Goal: Task Accomplishment & Management: Manage account settings

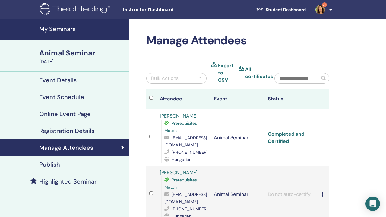
click at [54, 28] on h4 "My Seminars" at bounding box center [82, 28] width 86 height 7
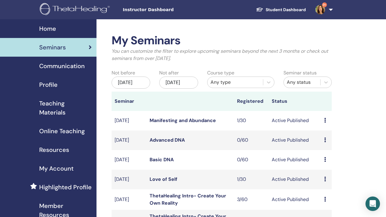
click at [327, 7] on span "9+" at bounding box center [324, 4] width 5 height 5
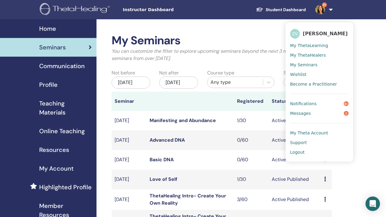
click at [311, 111] on span "Messages" at bounding box center [300, 113] width 21 height 5
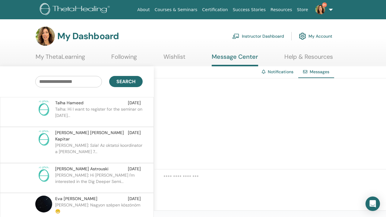
click at [103, 106] on p "Talha: Hi I want to register for the seminar on 18th October..." at bounding box center [99, 115] width 88 height 18
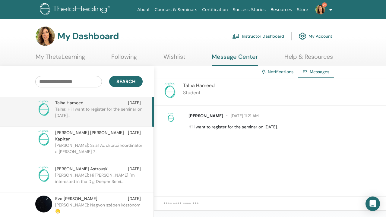
click at [187, 201] on textarea at bounding box center [275, 207] width 223 height 13
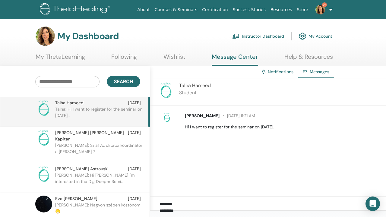
click at [163, 201] on textarea "******** *********" at bounding box center [273, 207] width 227 height 13
click at [185, 201] on textarea "**********" at bounding box center [273, 207] width 227 height 13
drag, startPoint x: 174, startPoint y: 189, endPoint x: 145, endPoint y: 191, distance: 29.6
click at [145, 191] on div "Search Talha Hameed Sep 20 Talha: Hi I want to register for the seminar on 18th…" at bounding box center [193, 142] width 386 height 152
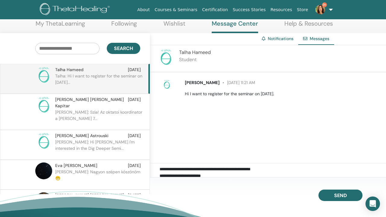
scroll to position [33, 0]
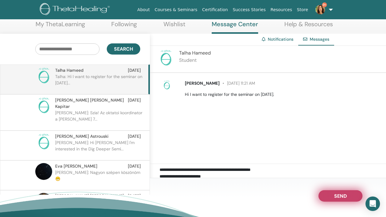
type textarea "**********"
click at [346, 190] on button "Send" at bounding box center [341, 195] width 44 height 11
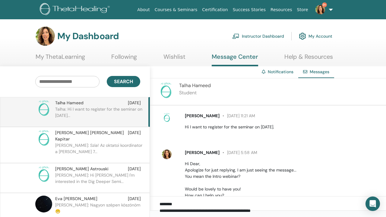
scroll to position [0, 0]
click at [65, 8] on img at bounding box center [76, 10] width 72 height 14
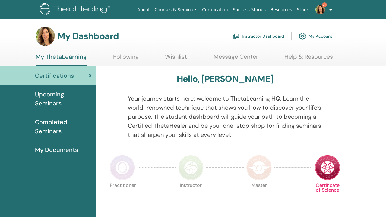
click at [284, 33] on link "Instructor Dashboard" at bounding box center [258, 36] width 52 height 13
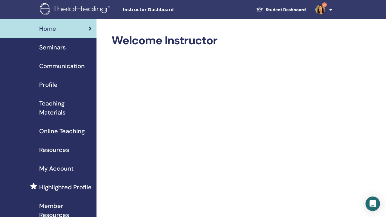
click at [48, 43] on span "Seminars" at bounding box center [52, 47] width 27 height 9
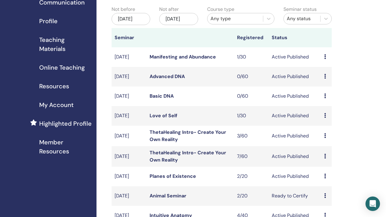
scroll to position [64, 0]
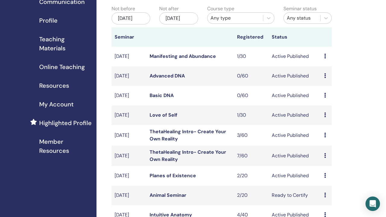
click at [202, 149] on link "ThetaHealing Intro- Create Your Own Reality" at bounding box center [188, 156] width 77 height 14
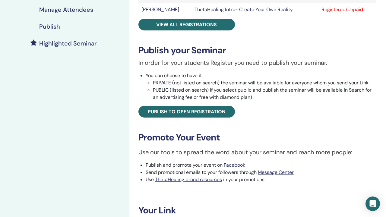
scroll to position [160, 0]
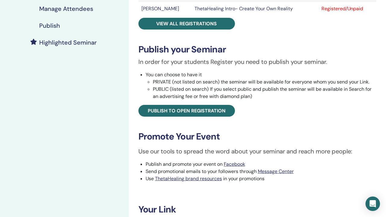
drag, startPoint x: 218, startPoint y: 103, endPoint x: 130, endPoint y: 101, distance: 87.8
click at [130, 101] on div "ThetaHealing Intro- Create Your Own Reality Event Type Online Event Status Acti…" at bounding box center [257, 93] width 257 height 466
copy link "https://www.thetahealing.com/seminar-376399-details.html"
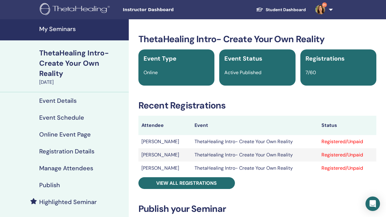
scroll to position [0, 0]
click at [81, 8] on img at bounding box center [76, 10] width 72 height 14
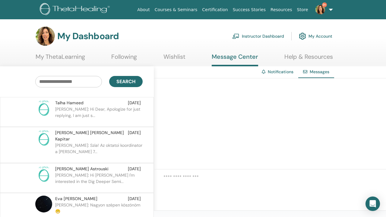
click at [95, 106] on p "Zsuzsanna: Hi Dear, Apologize for just replying, I am just s..." at bounding box center [99, 115] width 88 height 18
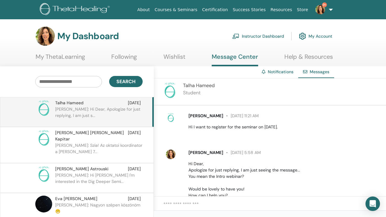
click at [176, 201] on textarea at bounding box center [275, 207] width 223 height 13
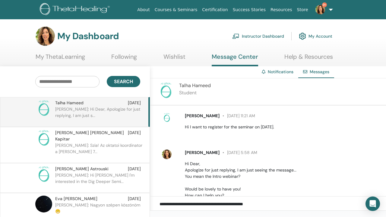
click at [203, 201] on textarea "**********" at bounding box center [273, 207] width 227 height 13
click at [239, 201] on textarea "**********" at bounding box center [273, 207] width 227 height 13
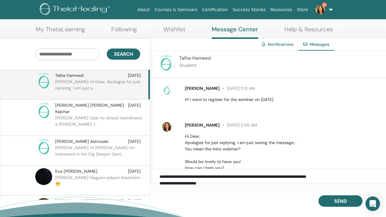
scroll to position [1, 0]
click at [286, 174] on textarea "**********" at bounding box center [273, 180] width 227 height 13
click at [284, 169] on div "**********" at bounding box center [268, 180] width 236 height 22
click at [282, 169] on div "**********" at bounding box center [268, 180] width 236 height 22
click at [277, 174] on textarea "**********" at bounding box center [273, 180] width 227 height 13
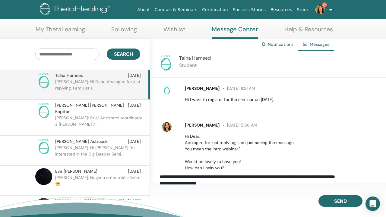
click at [228, 174] on textarea "**********" at bounding box center [273, 180] width 227 height 13
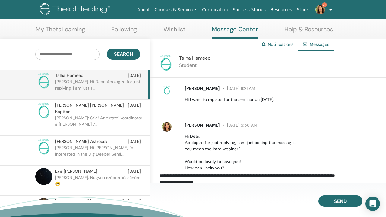
scroll to position [5, 0]
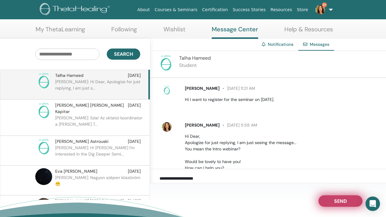
type textarea "**********"
click at [331, 196] on button "Send" at bounding box center [341, 201] width 44 height 11
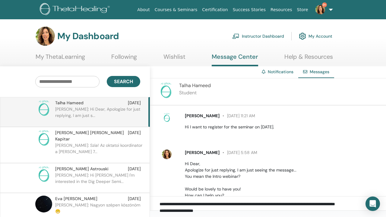
scroll to position [0, 0]
click at [284, 34] on link "Instructor Dashboard" at bounding box center [258, 36] width 52 height 13
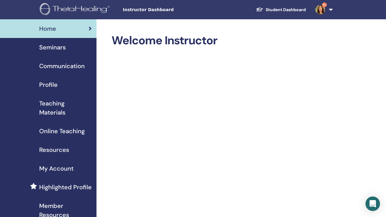
click at [50, 43] on span "Seminars" at bounding box center [52, 47] width 27 height 9
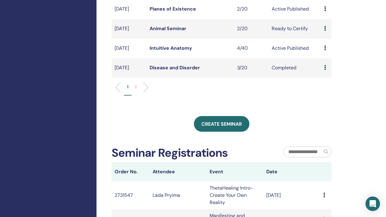
scroll to position [208, 0]
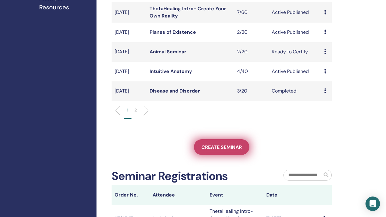
click at [216, 144] on span "Create seminar" at bounding box center [222, 147] width 40 height 6
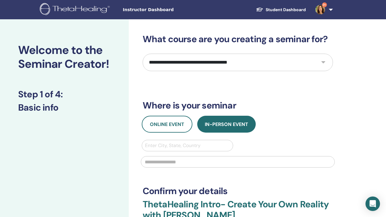
select select "****"
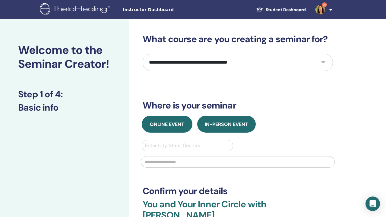
click at [170, 116] on button "Online Event" at bounding box center [167, 124] width 51 height 17
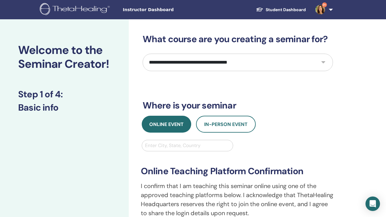
click at [166, 142] on div "Enter City, State, Country" at bounding box center [187, 145] width 85 height 7
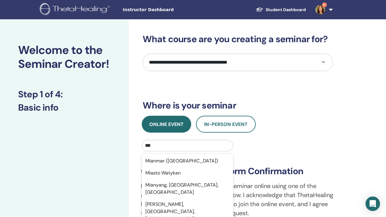
type input "****"
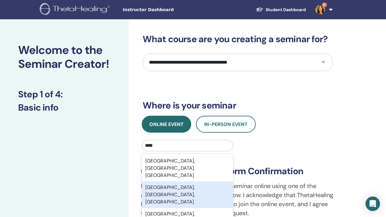
click at [170, 182] on div "Miami, FL, USA" at bounding box center [188, 195] width 92 height 27
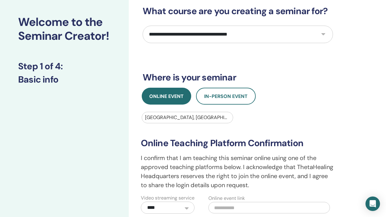
scroll to position [28, 0]
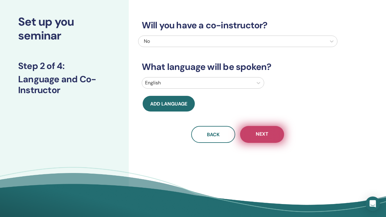
click at [263, 126] on button "Next" at bounding box center [262, 134] width 44 height 17
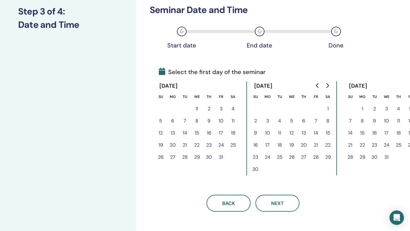
scroll to position [84, 0]
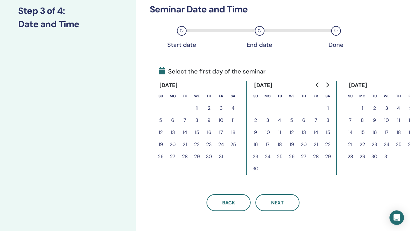
click at [217, 138] on button "24" at bounding box center [221, 144] width 12 height 12
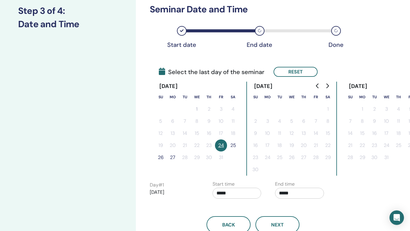
click at [158, 151] on button "26" at bounding box center [161, 157] width 12 height 12
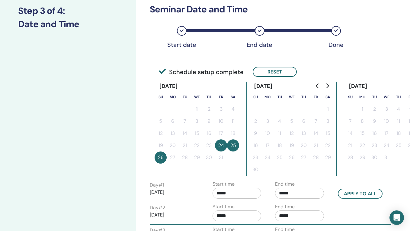
click at [278, 187] on input "*****" at bounding box center [299, 192] width 49 height 11
click at [304, 158] on span "▲" at bounding box center [302, 161] width 12 height 12
click at [303, 173] on span "▼" at bounding box center [302, 179] width 12 height 12
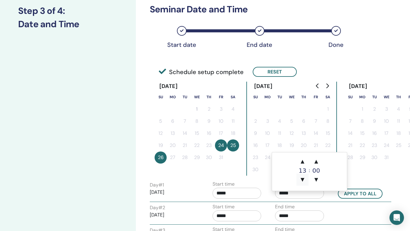
click at [303, 173] on span "▼" at bounding box center [302, 179] width 12 height 12
click at [302, 158] on span "▲" at bounding box center [302, 161] width 12 height 12
type input "*****"
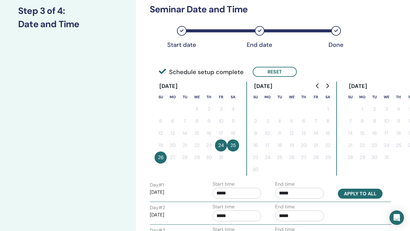
click at [349, 188] on button "Apply to all" at bounding box center [360, 193] width 45 height 10
type input "*****"
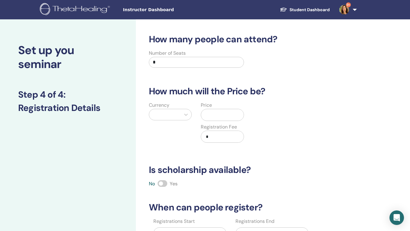
scroll to position [0, 0]
click at [179, 57] on input "*" at bounding box center [196, 62] width 95 height 11
type input "***"
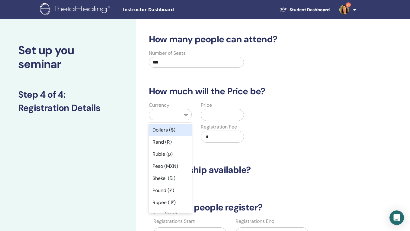
click at [187, 111] on icon at bounding box center [186, 114] width 6 height 6
click at [174, 124] on div "Dollars ($)" at bounding box center [170, 130] width 43 height 12
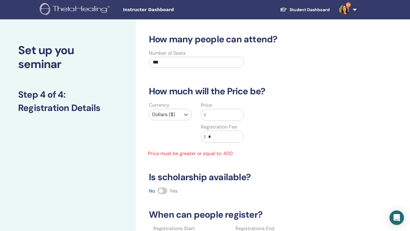
click at [217, 109] on input "text" at bounding box center [225, 114] width 38 height 11
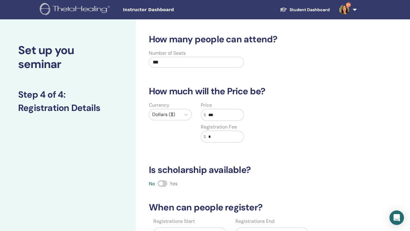
type input "***"
click at [217, 131] on input "*" at bounding box center [225, 136] width 38 height 11
type input "**"
click at [243, 164] on h3 "Is scholarship available?" at bounding box center [252, 169] width 215 height 11
click at [162, 180] on span at bounding box center [163, 183] width 10 height 7
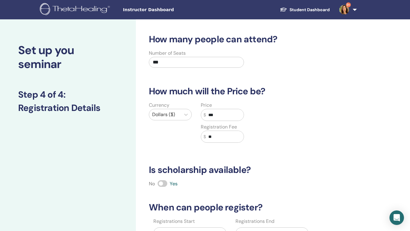
click at [257, 217] on div "10/26/2025" at bounding box center [271, 233] width 73 height 12
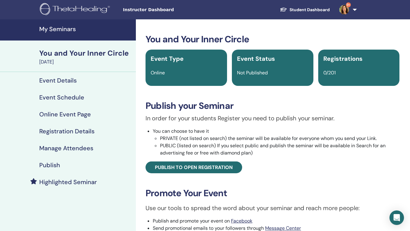
click at [44, 110] on h4 "Online Event Page" at bounding box center [65, 113] width 52 height 7
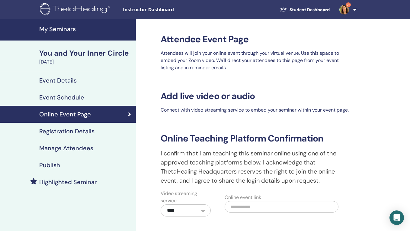
click at [45, 94] on h4 "Event Schedule" at bounding box center [61, 97] width 45 height 7
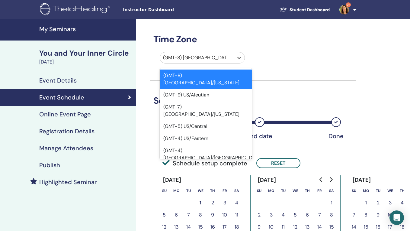
click at [183, 53] on div at bounding box center [197, 57] width 68 height 8
click at [182, 132] on div "(GMT-4) US/Eastern" at bounding box center [206, 138] width 92 height 12
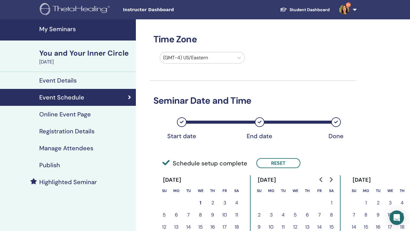
click at [62, 110] on h4 "Online Event Page" at bounding box center [65, 113] width 52 height 7
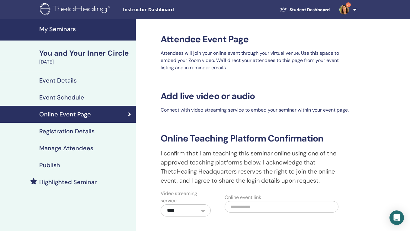
click at [65, 127] on h4 "Registration Details" at bounding box center [66, 130] width 55 height 7
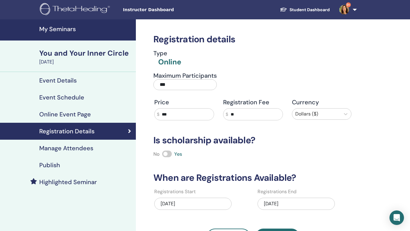
click at [176, 79] on input "***" at bounding box center [184, 84] width 63 height 11
type input "**"
click at [64, 94] on div "Event Schedule" at bounding box center [68, 97] width 126 height 7
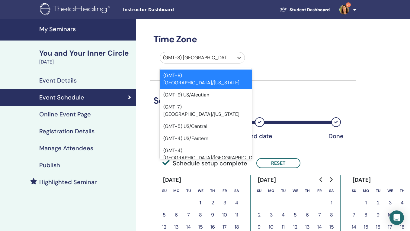
click at [215, 52] on div "(GMT-8) [GEOGRAPHIC_DATA]/[US_STATE]" at bounding box center [197, 57] width 74 height 11
click at [189, 132] on div "(GMT-4) US/Eastern" at bounding box center [206, 138] width 92 height 12
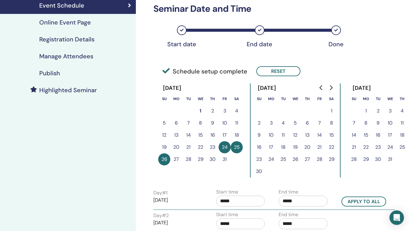
scroll to position [105, 0]
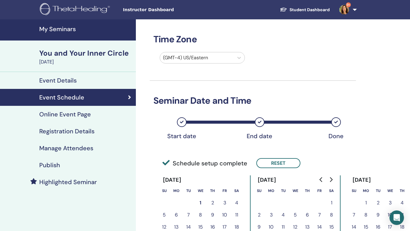
click at [66, 127] on h4 "Registration Details" at bounding box center [66, 130] width 55 height 7
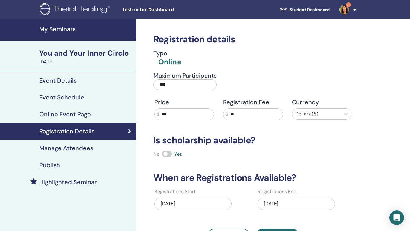
click at [170, 79] on input "***" at bounding box center [184, 84] width 63 height 11
type input "**"
click at [65, 144] on h4 "Manage Attendees" at bounding box center [66, 147] width 54 height 7
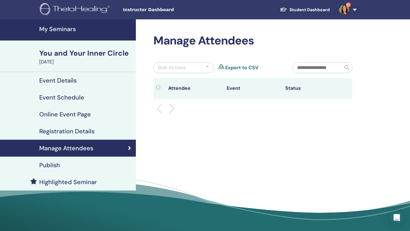
click at [49, 156] on link "Publish" at bounding box center [68, 164] width 136 height 17
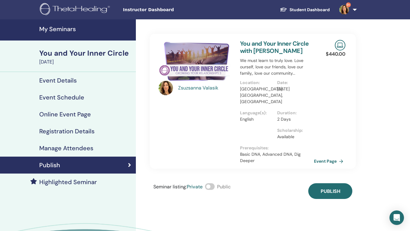
click at [205, 183] on span at bounding box center [210, 186] width 10 height 7
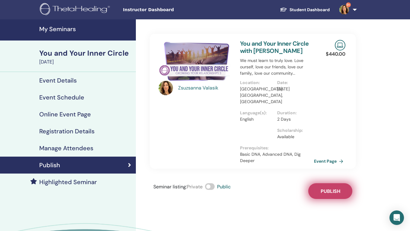
click at [330, 188] on span "Publish" at bounding box center [331, 191] width 20 height 6
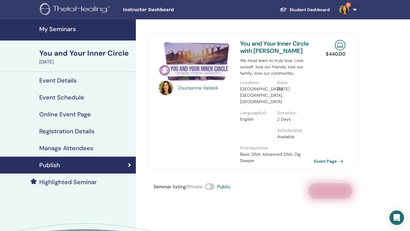
click at [55, 178] on h4 "Highlighted Seminar" at bounding box center [68, 181] width 58 height 7
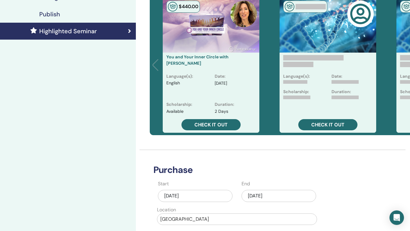
scroll to position [152, 0]
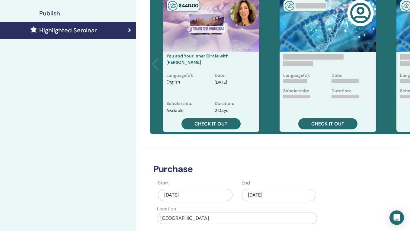
click at [177, 189] on div "Oct/01, 2025" at bounding box center [195, 195] width 75 height 12
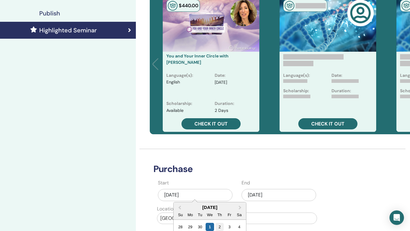
click at [215, 222] on div "2" at bounding box center [219, 226] width 8 height 8
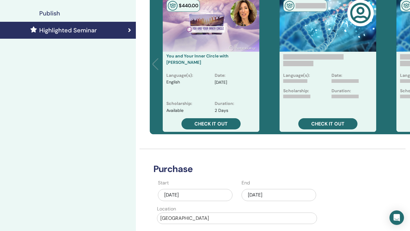
click at [254, 189] on div "Oct/01, 2025" at bounding box center [278, 195] width 75 height 12
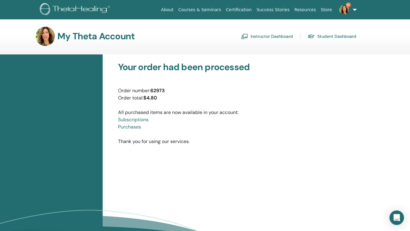
click at [293, 33] on link "Instructor Dashboard" at bounding box center [267, 36] width 52 height 10
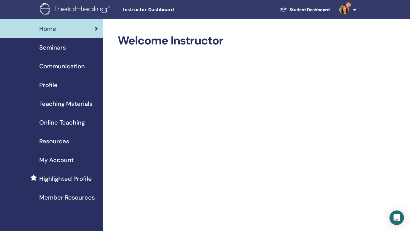
click at [50, 43] on span "Seminars" at bounding box center [52, 47] width 27 height 9
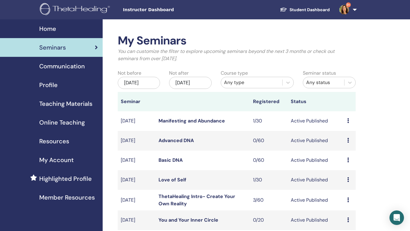
click at [142, 77] on div "[DATE]" at bounding box center [139, 83] width 43 height 12
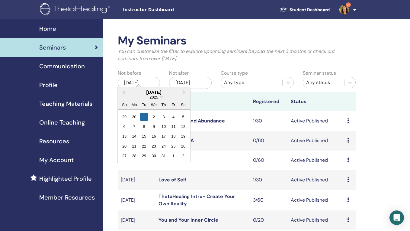
click at [205, 111] on td "Manifesting and Abundance" at bounding box center [202, 121] width 94 height 20
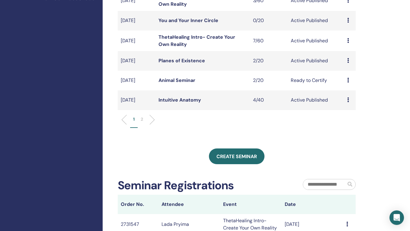
scroll to position [200, 0]
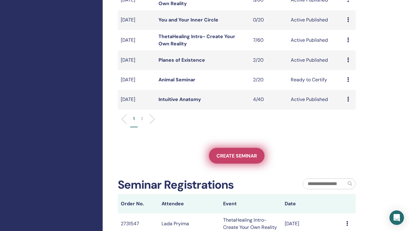
click at [228, 152] on span "Create seminar" at bounding box center [236, 155] width 40 height 6
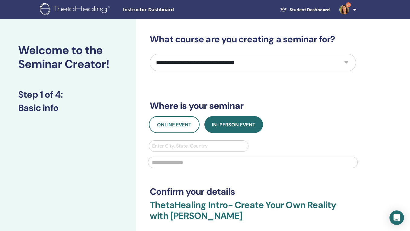
select select "**"
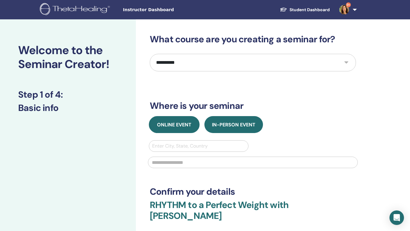
click at [167, 121] on span "Online Event" at bounding box center [174, 124] width 34 height 6
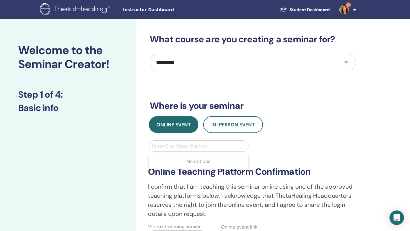
click at [167, 142] on div "Enter City, State, Country" at bounding box center [198, 145] width 93 height 7
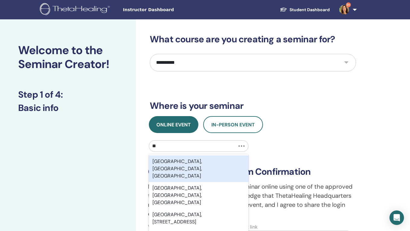
type input "*"
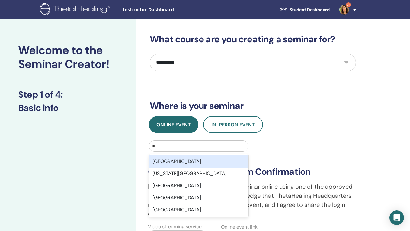
type input "**"
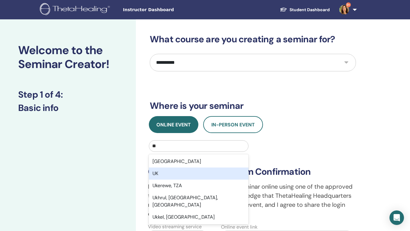
click at [155, 167] on div "UK" at bounding box center [199, 173] width 100 height 12
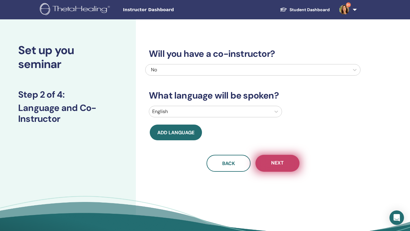
click at [269, 155] on button "Next" at bounding box center [277, 163] width 44 height 17
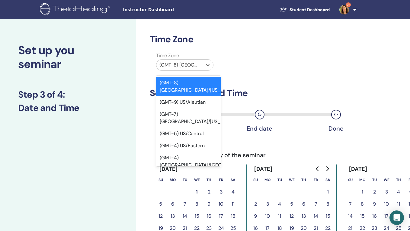
click at [195, 61] on div at bounding box center [179, 65] width 40 height 8
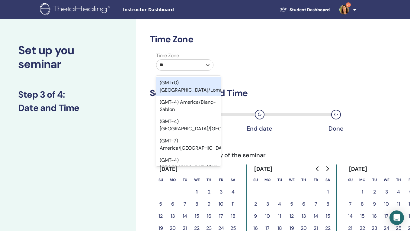
type input "***"
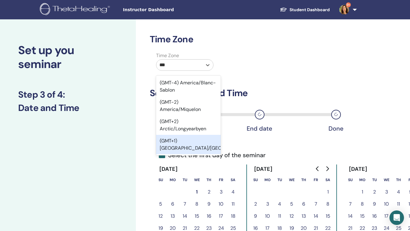
click at [191, 135] on div "(GMT+1) Europe/London" at bounding box center [188, 144] width 65 height 19
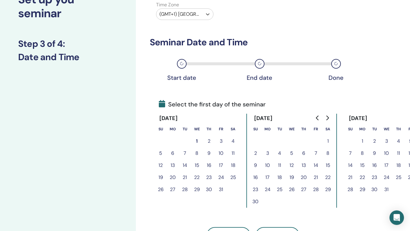
scroll to position [54, 0]
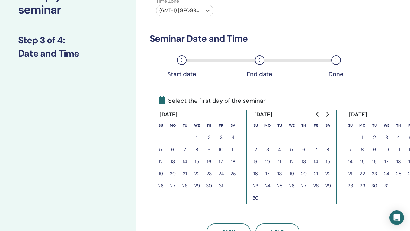
click at [322, 167] on button "22" at bounding box center [328, 173] width 12 height 12
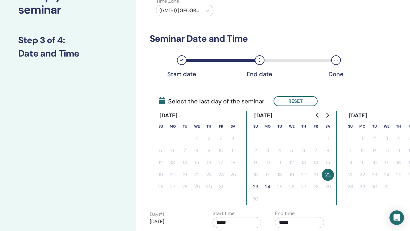
click at [249, 180] on button "23" at bounding box center [255, 186] width 12 height 12
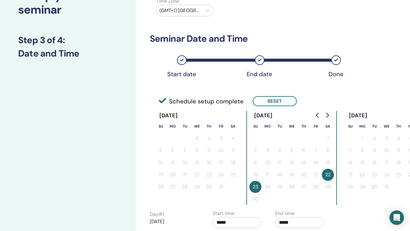
click at [284, 217] on input "*****" at bounding box center [299, 222] width 49 height 11
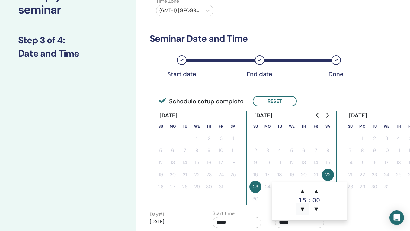
click at [304, 203] on span "▼" at bounding box center [302, 209] width 12 height 12
type input "*****"
click at [363, 209] on div "Day # 1 2025/11/22 Start time ***** End time *****" at bounding box center [270, 219] width 250 height 21
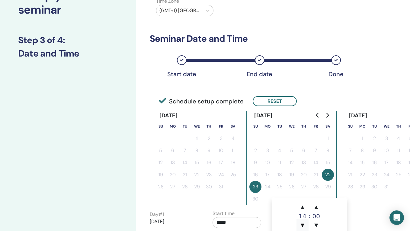
click at [304, 219] on span "▼" at bounding box center [302, 225] width 12 height 12
type input "*****"
click at [357, 209] on div "Day # 1 2025/11/22 Start time ***** End time *****" at bounding box center [270, 219] width 250 height 21
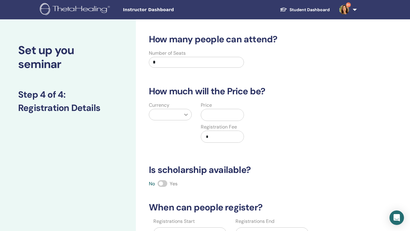
scroll to position [0, 0]
click at [180, 57] on input "*" at bounding box center [196, 62] width 95 height 11
type input "**"
click at [189, 111] on icon at bounding box center [186, 114] width 6 height 6
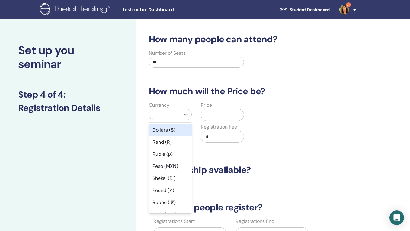
click at [175, 124] on div "Dollars ($)" at bounding box center [170, 130] width 43 height 12
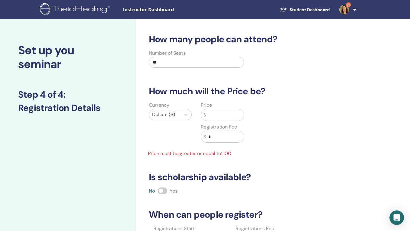
click at [220, 109] on input "text" at bounding box center [225, 114] width 38 height 11
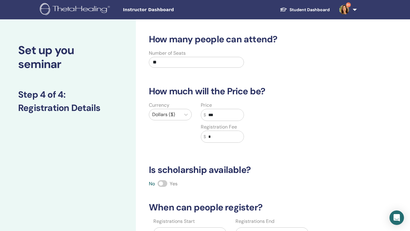
type input "***"
click at [218, 131] on input "*" at bounding box center [225, 136] width 38 height 11
type input "**"
click at [161, 180] on span at bounding box center [163, 183] width 10 height 7
click at [252, 227] on div "11/23/2025" at bounding box center [271, 233] width 73 height 12
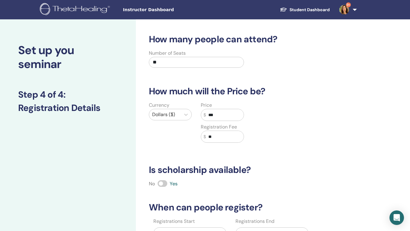
click at [318, 162] on div "How many people can attend? Number of Seats ** How much will the Price be? Curr…" at bounding box center [252, 154] width 215 height 241
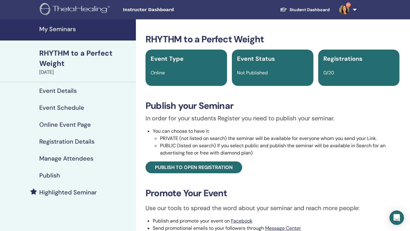
click at [45, 167] on link "Publish" at bounding box center [68, 175] width 136 height 17
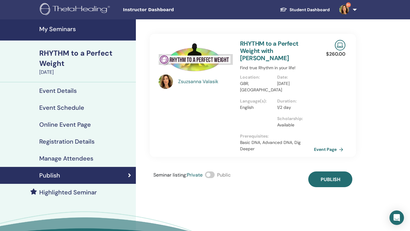
click at [205, 171] on span at bounding box center [210, 174] width 10 height 7
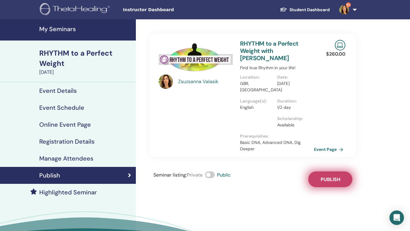
click at [340, 171] on button "Publish" at bounding box center [330, 179] width 44 height 16
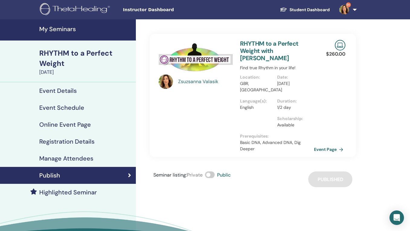
click at [54, 26] on h4 "My Seminars" at bounding box center [85, 28] width 93 height 7
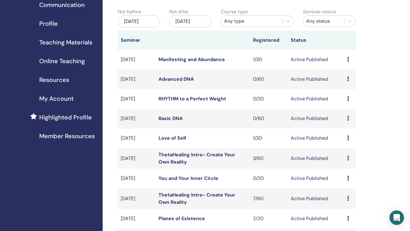
scroll to position [71, 0]
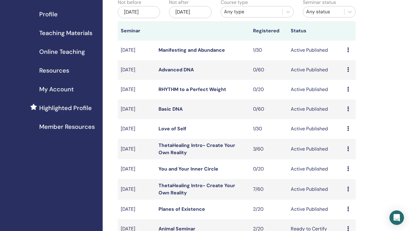
click at [173, 225] on link "Animal Seminar" at bounding box center [176, 228] width 37 height 6
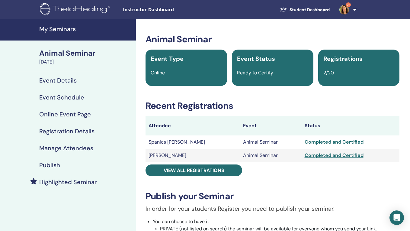
click at [51, 139] on link "Manage Attendees" at bounding box center [68, 147] width 136 height 17
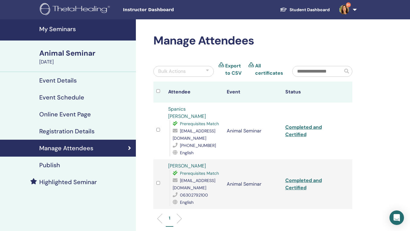
click at [51, 27] on h4 "My Seminars" at bounding box center [85, 28] width 93 height 7
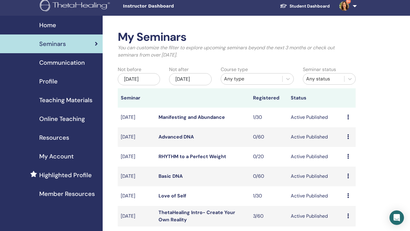
scroll to position [4, 0]
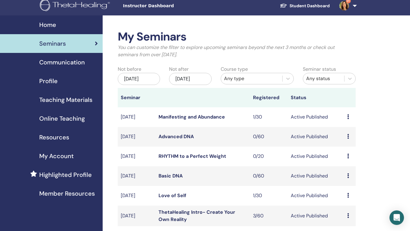
click at [199, 73] on div "[DATE]" at bounding box center [190, 79] width 43 height 12
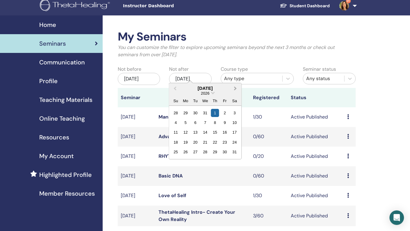
click at [231, 84] on button "Next Month" at bounding box center [236, 89] width 10 height 10
click at [175, 108] on div "1" at bounding box center [176, 112] width 8 height 8
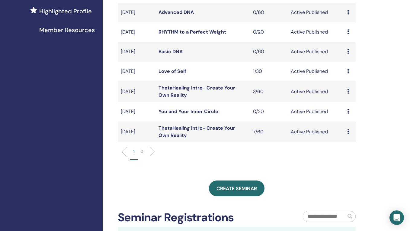
scroll to position [185, 0]
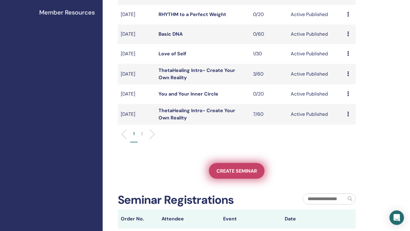
click at [223, 163] on link "Create seminar" at bounding box center [237, 171] width 56 height 16
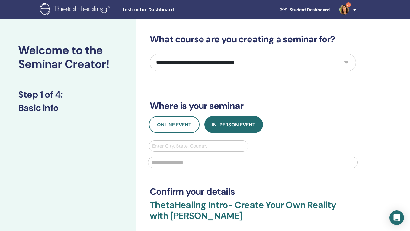
select select "**"
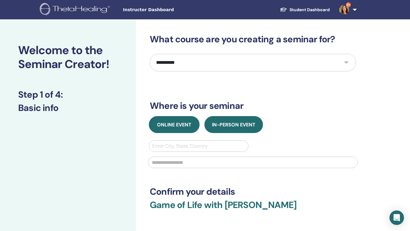
click at [171, 116] on button "Online Event" at bounding box center [174, 124] width 51 height 17
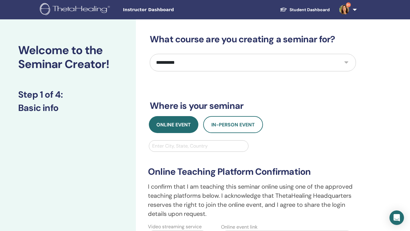
click at [169, 142] on div "Enter City, State, Country" at bounding box center [198, 145] width 93 height 7
type input "*****"
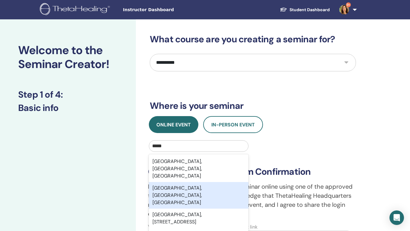
click at [172, 182] on div "Miami, FL, USA" at bounding box center [199, 195] width 100 height 27
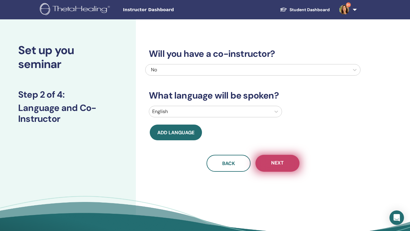
click at [271, 155] on button "Next" at bounding box center [277, 163] width 44 height 17
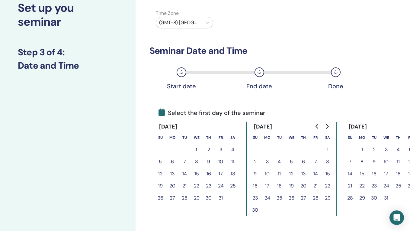
scroll to position [43, 0]
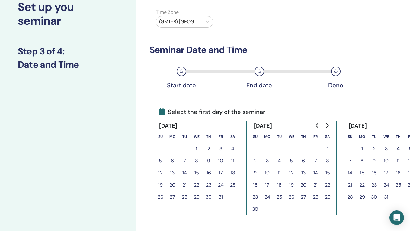
click at [326, 123] on icon "Go to next month" at bounding box center [327, 125] width 3 height 5
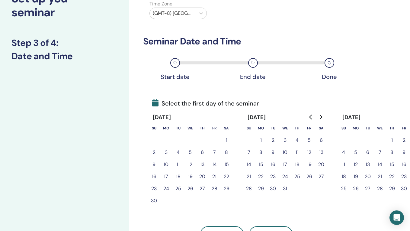
scroll to position [46, 7]
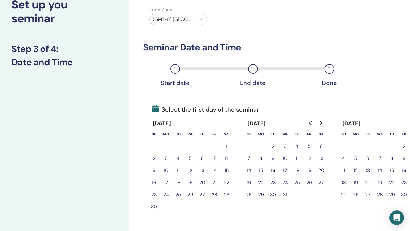
click at [398, 176] on button "23" at bounding box center [404, 182] width 12 height 12
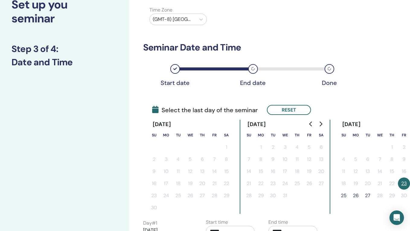
click at [337, 189] on button "25" at bounding box center [343, 195] width 12 height 12
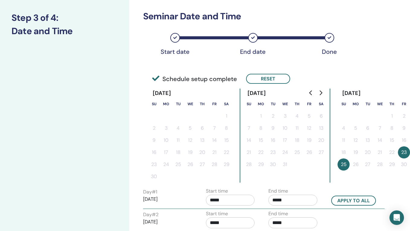
scroll to position [79, 7]
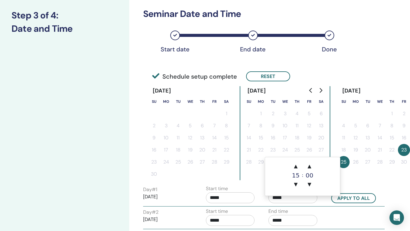
click at [297, 192] on input "*****" at bounding box center [292, 197] width 49 height 11
click at [307, 161] on span "▲" at bounding box center [309, 166] width 12 height 12
click at [307, 162] on span "▲" at bounding box center [309, 166] width 12 height 12
click at [309, 164] on span "▲" at bounding box center [309, 166] width 12 height 12
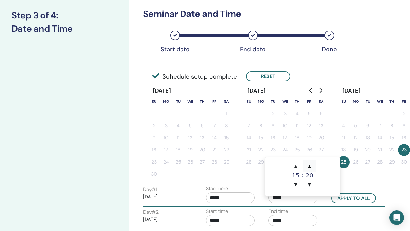
click at [309, 164] on span "▲" at bounding box center [309, 166] width 12 height 12
click at [309, 161] on span "▲" at bounding box center [309, 166] width 12 height 12
type input "*****"
click at [345, 193] on button "Apply to all" at bounding box center [353, 198] width 45 height 10
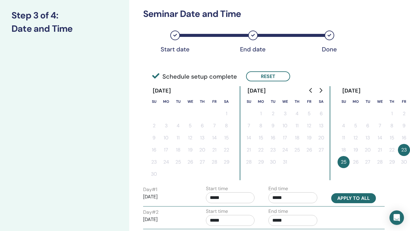
type input "*****"
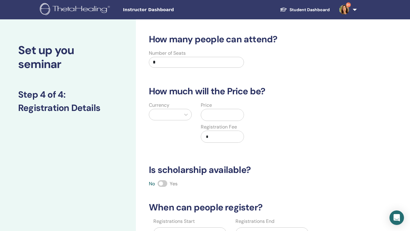
scroll to position [0, 0]
click at [170, 57] on input "*" at bounding box center [196, 62] width 95 height 11
type input "**"
click at [175, 101] on div "Currency" at bounding box center [170, 125] width 52 height 48
click at [177, 110] on div at bounding box center [164, 114] width 25 height 8
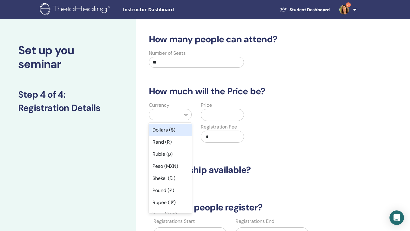
click at [172, 124] on div "Dollars ($)" at bounding box center [170, 130] width 43 height 12
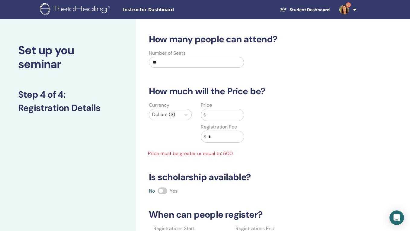
click at [216, 109] on input "text" at bounding box center [225, 114] width 38 height 11
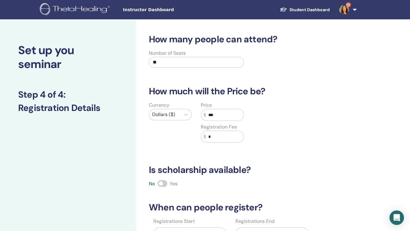
type input "***"
click at [219, 131] on input "*" at bounding box center [225, 136] width 38 height 11
type input "**"
click at [160, 180] on span at bounding box center [163, 183] width 10 height 7
click at [248, 227] on div "01/25/2026" at bounding box center [271, 233] width 73 height 12
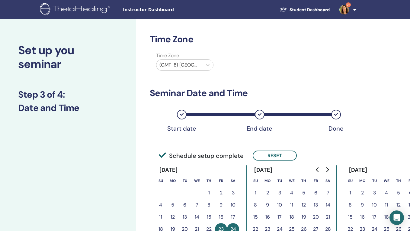
click at [196, 61] on div at bounding box center [179, 65] width 40 height 8
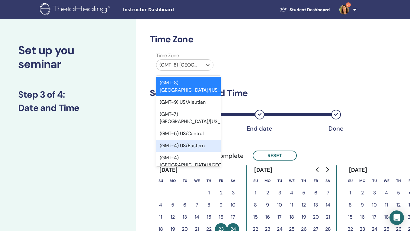
click at [185, 139] on div "(GMT-4) US/Eastern" at bounding box center [188, 145] width 65 height 12
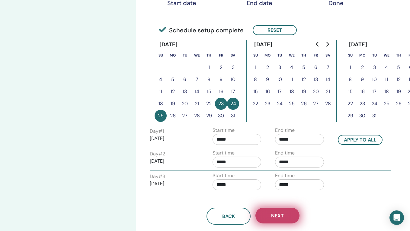
click at [269, 207] on button "Next" at bounding box center [277, 215] width 44 height 16
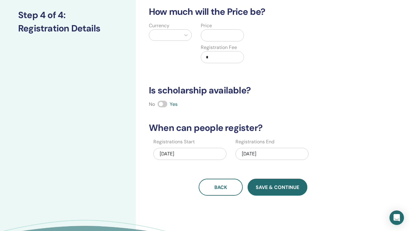
click at [276, 184] on span "Save & Continue" at bounding box center [277, 187] width 43 height 6
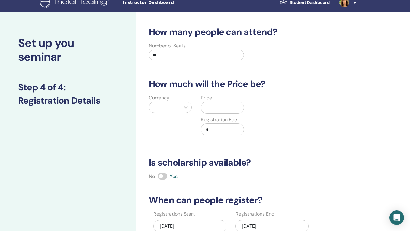
scroll to position [8, 0]
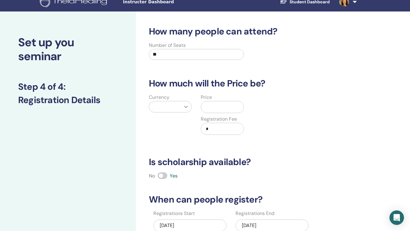
click at [187, 104] on icon at bounding box center [186, 107] width 6 height 6
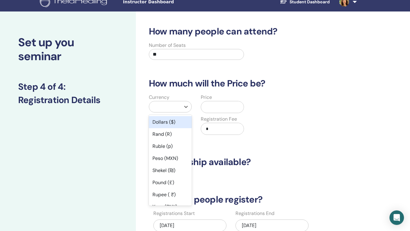
click at [172, 116] on div "Dollars ($)" at bounding box center [170, 122] width 43 height 12
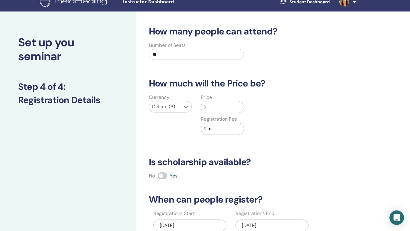
click at [214, 101] on input "text" at bounding box center [225, 106] width 38 height 11
type input "***"
click at [221, 123] on input "*" at bounding box center [225, 128] width 38 height 11
type input "**"
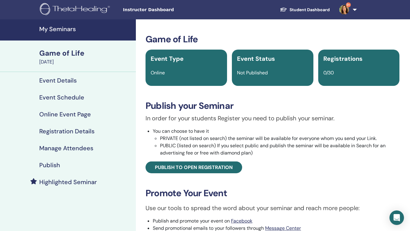
click at [49, 94] on h4 "Event Schedule" at bounding box center [61, 97] width 45 height 7
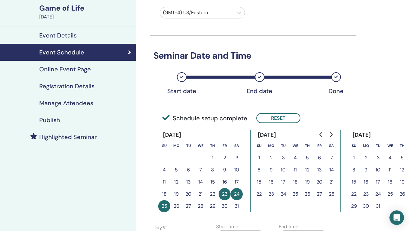
scroll to position [46, 0]
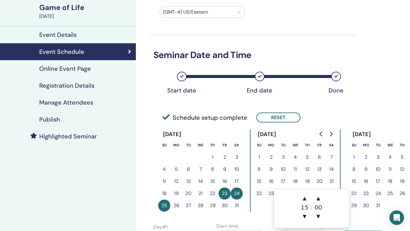
click at [295, 229] on input "*****" at bounding box center [303, 234] width 49 height 11
click at [318, 210] on span "▼" at bounding box center [318, 216] width 12 height 12
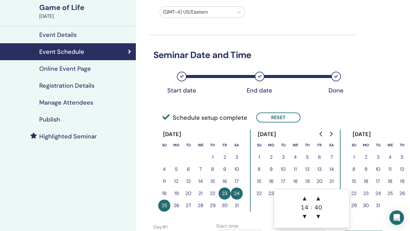
click at [319, 190] on td "▲ 14 ▼ : ▲ 40 ▼" at bounding box center [311, 208] width 75 height 38
click at [318, 193] on span "▲" at bounding box center [318, 198] width 12 height 12
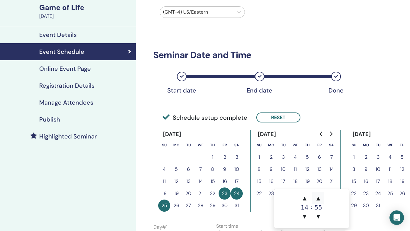
click at [318, 193] on span "▲" at bounding box center [318, 198] width 12 height 12
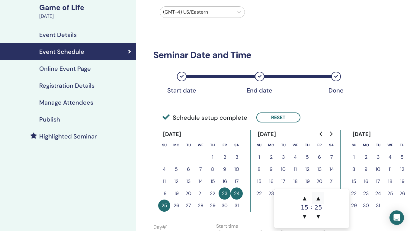
click at [318, 193] on span "▲" at bounding box center [318, 198] width 12 height 12
click at [318, 196] on span "▲" at bounding box center [318, 198] width 12 height 12
type input "*****"
click at [297, 229] on input "*****" at bounding box center [303, 234] width 49 height 11
click at [362, 230] on button "Apply to all" at bounding box center [363, 235] width 45 height 10
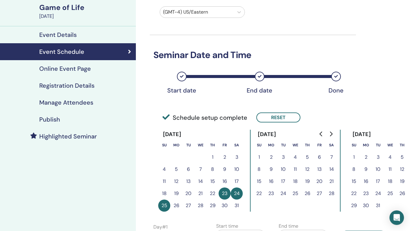
type input "*****"
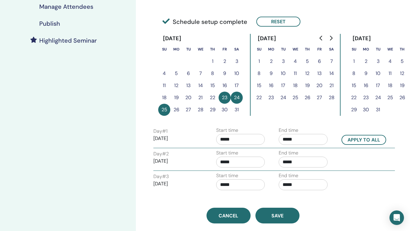
scroll to position [139, 0]
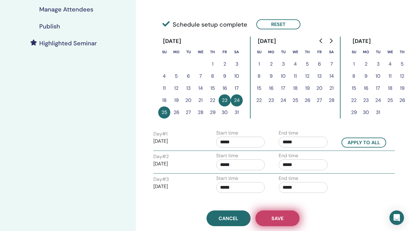
click at [277, 210] on button "Save" at bounding box center [277, 218] width 44 height 16
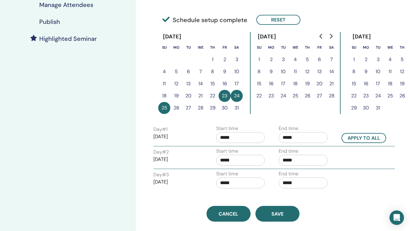
scroll to position [158, 0]
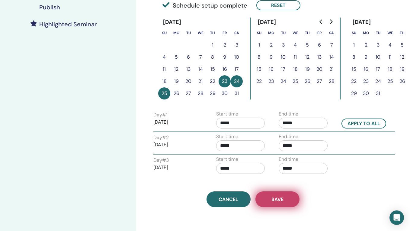
click at [275, 191] on button "Save" at bounding box center [277, 199] width 44 height 16
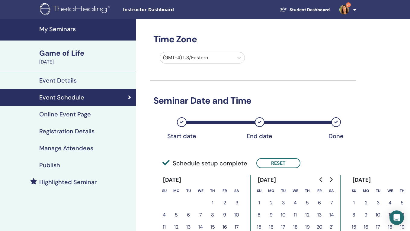
click at [58, 27] on h4 "My Seminars" at bounding box center [85, 28] width 93 height 7
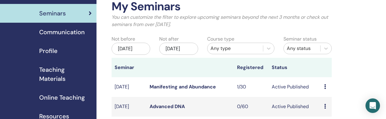
scroll to position [34, 0]
click at [179, 42] on div "[DATE]" at bounding box center [178, 48] width 39 height 12
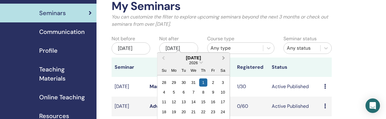
click at [220, 53] on button "Next Month" at bounding box center [225, 58] width 10 height 10
click at [180, 88] on div "10" at bounding box center [184, 92] width 8 height 8
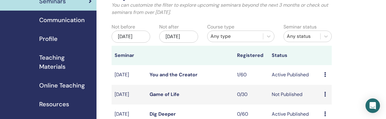
scroll to position [50, 0]
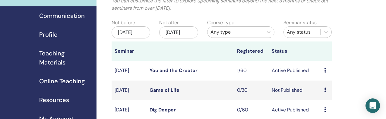
click at [162, 87] on link "Game of Life" at bounding box center [165, 90] width 30 height 6
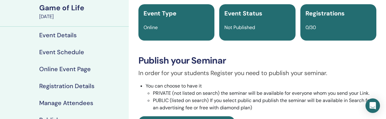
scroll to position [46, 0]
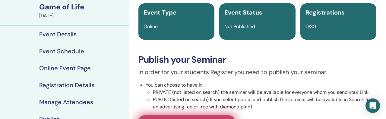
click at [197, 115] on link "Publish to open registration" at bounding box center [187, 121] width 97 height 12
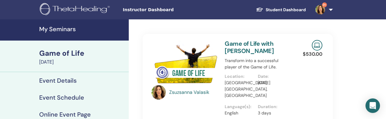
click at [53, 27] on h4 "My Seminars" at bounding box center [82, 28] width 86 height 7
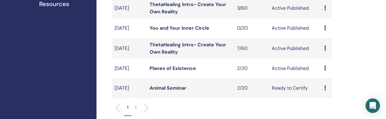
scroll to position [212, 0]
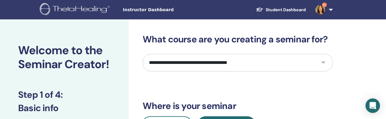
select select "****"
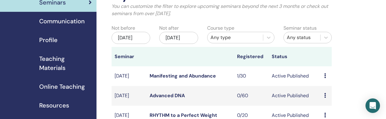
scroll to position [46, 0]
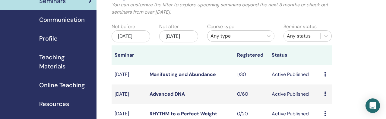
click at [189, 30] on div "Jan/01, 2026" at bounding box center [178, 36] width 39 height 12
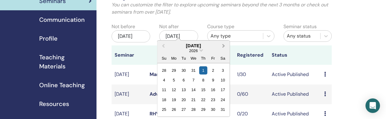
click at [220, 41] on button "Next Month" at bounding box center [225, 46] width 10 height 10
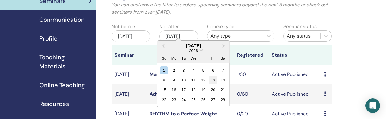
click at [209, 76] on div "13" at bounding box center [213, 80] width 8 height 8
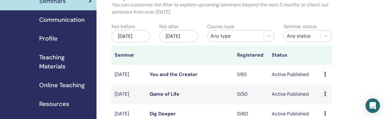
click at [164, 91] on link "Game of Life" at bounding box center [165, 94] width 30 height 6
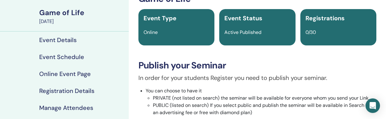
scroll to position [42, 0]
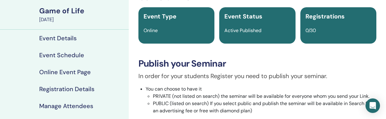
click at [60, 51] on h4 "Event Schedule" at bounding box center [61, 54] width 45 height 7
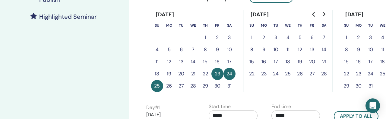
scroll to position [165, 0]
click at [213, 68] on button "23" at bounding box center [217, 74] width 12 height 12
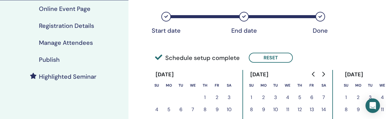
scroll to position [100, 0]
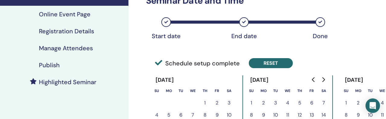
click at [249, 58] on button "Reset" at bounding box center [271, 63] width 44 height 10
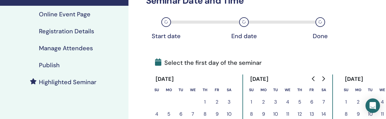
click at [306, 96] on button "6" at bounding box center [312, 102] width 12 height 12
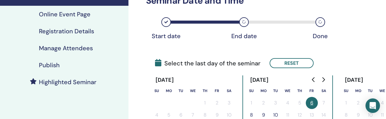
click at [246, 109] on button "8" at bounding box center [252, 115] width 12 height 12
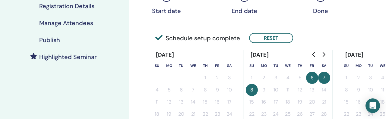
scroll to position [124, 0]
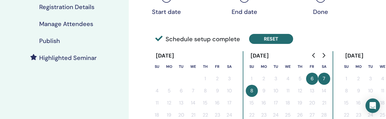
click at [249, 34] on button "Reset" at bounding box center [271, 39] width 44 height 10
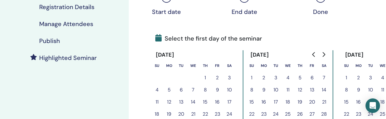
click at [306, 84] on button "13" at bounding box center [312, 90] width 12 height 12
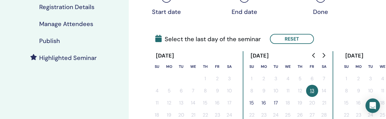
click at [246, 97] on button "15" at bounding box center [252, 103] width 12 height 12
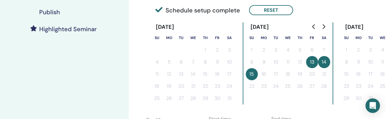
scroll to position [156, 0]
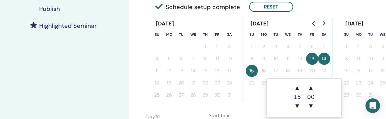
click at [311, 100] on span "▼" at bounding box center [311, 106] width 12 height 12
click at [311, 85] on span "▲" at bounding box center [311, 87] width 12 height 12
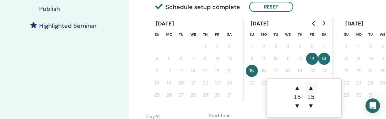
click at [311, 85] on span "▲" at bounding box center [311, 87] width 12 height 12
type input "*****"
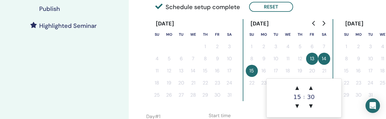
type input "*****"
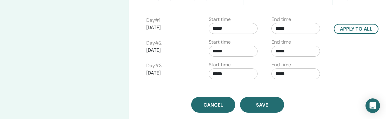
scroll to position [248, 0]
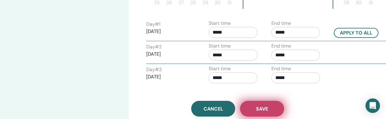
click at [266, 100] on button "Save" at bounding box center [262, 108] width 44 height 16
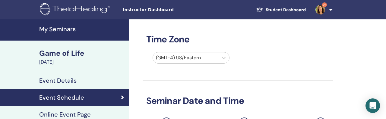
click at [68, 27] on h4 "My Seminars" at bounding box center [82, 28] width 86 height 7
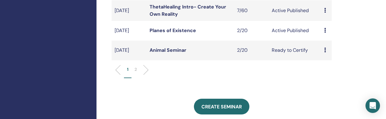
scroll to position [249, 0]
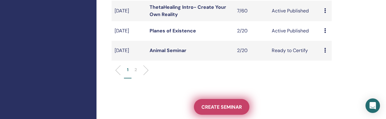
click at [231, 99] on link "Create seminar" at bounding box center [222, 107] width 56 height 16
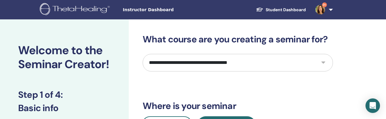
select select "****"
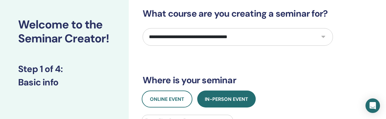
scroll to position [27, 0]
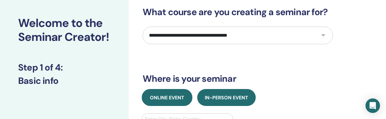
click at [168, 94] on span "Online Event" at bounding box center [167, 97] width 34 height 6
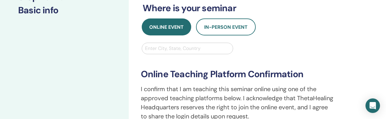
scroll to position [99, 0]
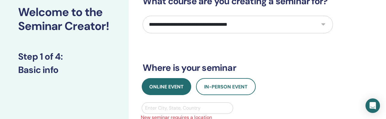
scroll to position [44, 0]
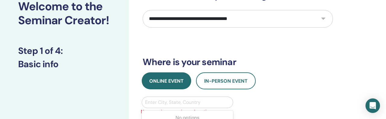
click at [155, 97] on div "Enter City, State, Country" at bounding box center [187, 102] width 91 height 11
type input "****"
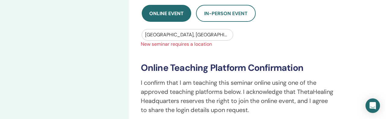
scroll to position [120, 0]
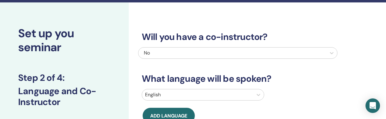
scroll to position [11, 0]
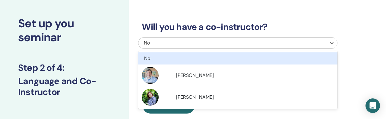
click at [257, 42] on div "option No focused, 1 of 13. 13 results available. Use Up and Down to choose opt…" at bounding box center [237, 42] width 199 height 11
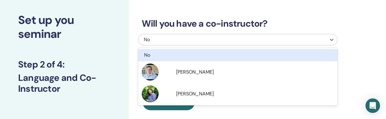
scroll to position [33, 0]
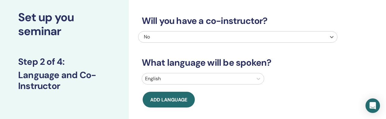
click at [261, 33] on div "No" at bounding box center [218, 36] width 149 height 7
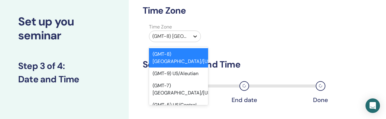
click at [197, 30] on div "option (GMT-8) US/Alaska selected, 1 of 595. 595 results available. Use Up and …" at bounding box center [174, 37] width 59 height 14
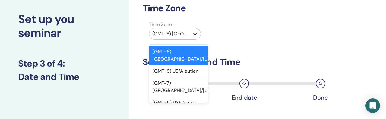
scroll to position [32, 0]
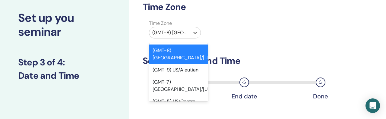
click at [190, 107] on div "(GMT-4) US/Eastern" at bounding box center [178, 113] width 59 height 12
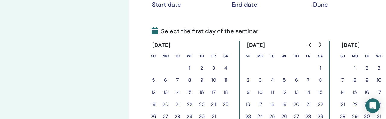
scroll to position [119, 0]
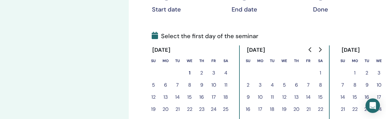
click at [318, 47] on icon "Go to next month" at bounding box center [320, 49] width 5 height 5
click at [303, 103] on button "23" at bounding box center [309, 109] width 12 height 12
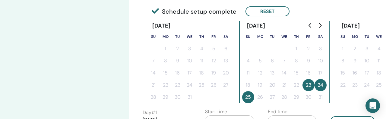
scroll to position [150, 0]
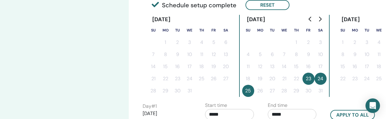
click at [222, 109] on input "*****" at bounding box center [229, 114] width 49 height 11
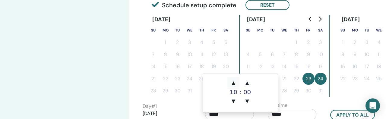
click at [234, 79] on span "▲" at bounding box center [234, 83] width 12 height 12
type input "*****"
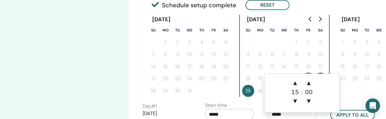
click at [291, 109] on input "*****" at bounding box center [292, 114] width 49 height 11
click at [295, 95] on span "▼" at bounding box center [295, 101] width 12 height 12
type input "*****"
click at [344, 110] on button "Apply to all" at bounding box center [352, 115] width 45 height 10
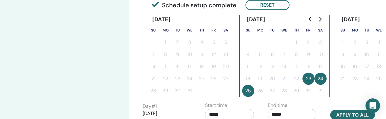
type input "*****"
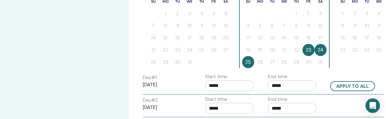
scroll to position [221, 0]
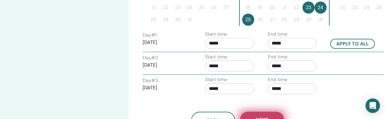
click at [265, 111] on button "Next" at bounding box center [262, 119] width 44 height 16
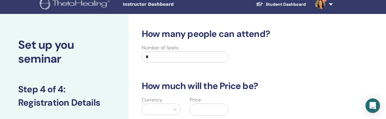
scroll to position [5, 0]
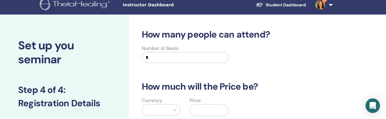
click at [182, 52] on input "*" at bounding box center [185, 57] width 87 height 11
type input "**"
click at [155, 97] on div "Currency" at bounding box center [161, 121] width 48 height 48
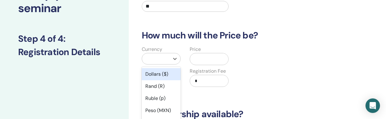
scroll to position [61, 0]
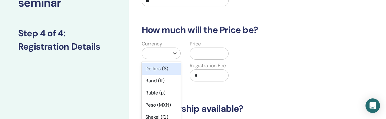
click at [158, 62] on div "Dollars ($)" at bounding box center [161, 68] width 39 height 12
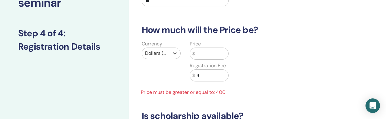
click at [206, 48] on input "text" at bounding box center [212, 53] width 34 height 11
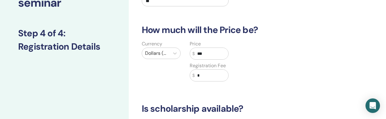
type input "***"
click at [209, 69] on input "*" at bounding box center [212, 74] width 34 height 11
type input "**"
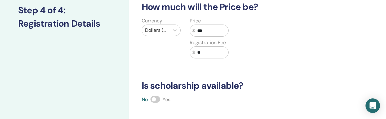
scroll to position [87, 0]
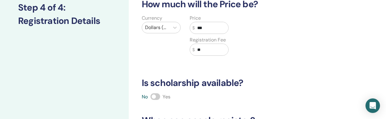
click at [153, 93] on span at bounding box center [156, 96] width 10 height 7
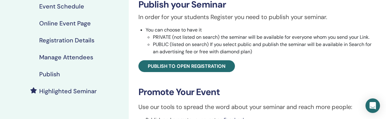
scroll to position [100, 0]
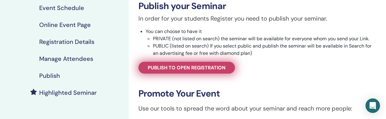
click at [192, 62] on link "Publish to open registration" at bounding box center [187, 68] width 97 height 12
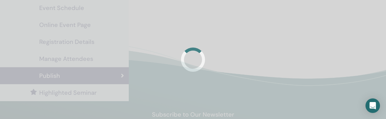
scroll to position [83, 0]
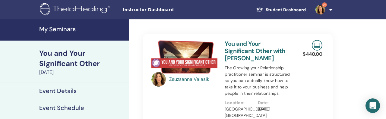
scroll to position [0, 0]
click at [61, 24] on link "My Seminars" at bounding box center [64, 29] width 129 height 21
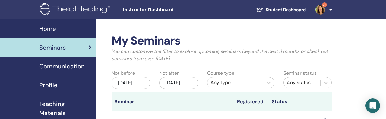
click at [173, 77] on div "[DATE]" at bounding box center [178, 83] width 39 height 12
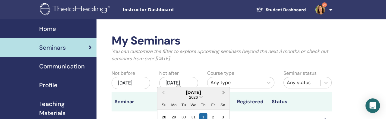
click at [220, 88] on button "Next Month" at bounding box center [225, 93] width 10 height 10
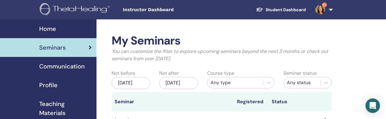
click at [133, 77] on div "[DATE]" at bounding box center [131, 83] width 39 height 12
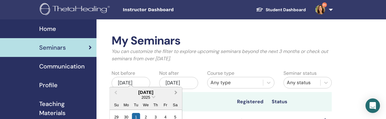
click at [172, 88] on button "Next Month" at bounding box center [177, 93] width 10 height 10
click at [122, 112] on div "1" at bounding box center [126, 116] width 8 height 8
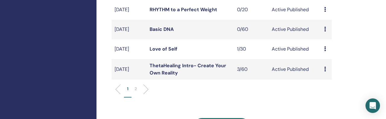
scroll to position [213, 0]
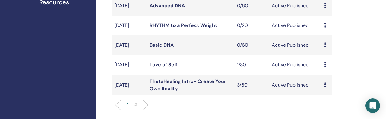
click at [144, 100] on li at bounding box center [144, 105] width 10 height 10
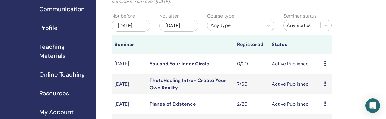
scroll to position [57, 0]
click at [175, 54] on td "You and Your Inner Circle" at bounding box center [191, 64] width 88 height 20
click at [174, 61] on link "You and Your Inner Circle" at bounding box center [180, 64] width 60 height 6
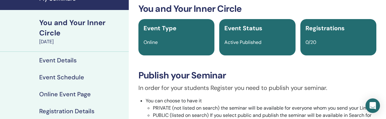
scroll to position [32, 0]
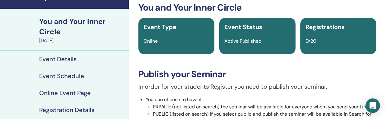
click at [52, 67] on link "Event Schedule" at bounding box center [64, 75] width 129 height 17
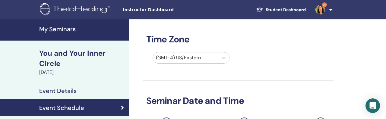
click at [59, 28] on h4 "My Seminars" at bounding box center [82, 28] width 86 height 7
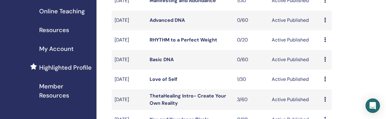
scroll to position [121, 0]
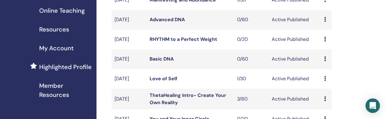
click at [160, 75] on link "Love of Self" at bounding box center [164, 78] width 28 height 6
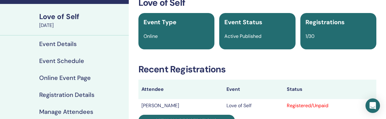
scroll to position [40, 0]
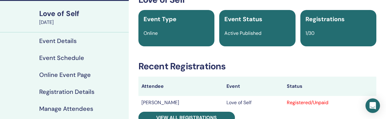
click at [54, 54] on h4 "Event Schedule" at bounding box center [61, 57] width 45 height 7
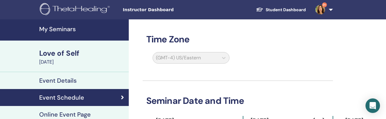
scroll to position [40, 0]
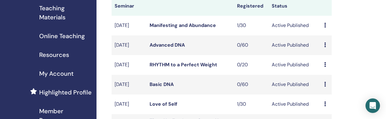
scroll to position [97, 0]
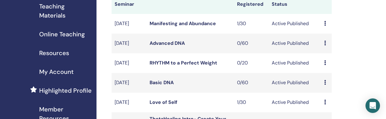
click at [158, 73] on td "Basic DNA" at bounding box center [191, 83] width 88 height 20
click at [158, 79] on link "Basic DNA" at bounding box center [162, 82] width 24 height 6
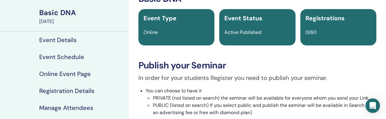
scroll to position [42, 0]
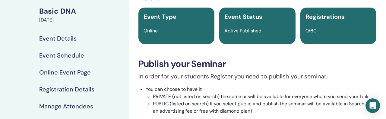
click at [53, 52] on h4 "Event Schedule" at bounding box center [61, 55] width 45 height 7
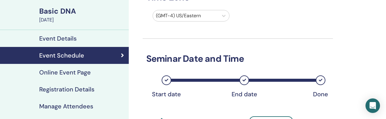
scroll to position [43, 0]
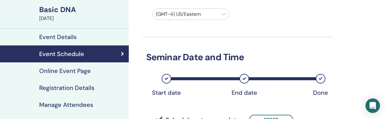
scroll to position [42, 0]
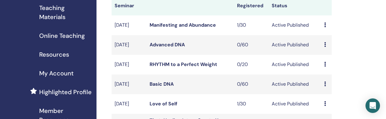
scroll to position [97, 0]
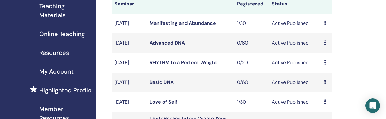
click at [163, 59] on link "RHYTHM to a Perfect Weight" at bounding box center [184, 62] width 68 height 6
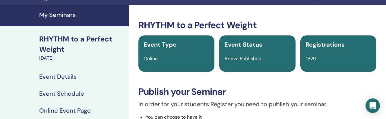
scroll to position [10, 0]
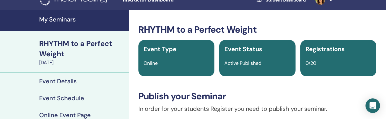
click at [68, 38] on div "RHYTHM to a Perfect Weight" at bounding box center [82, 48] width 86 height 21
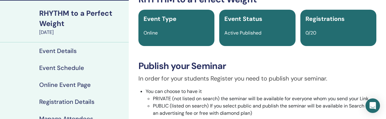
scroll to position [40, 0]
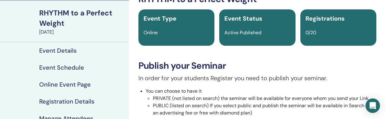
click at [56, 59] on link "Event Schedule" at bounding box center [64, 67] width 129 height 17
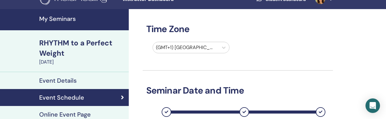
scroll to position [9, 0]
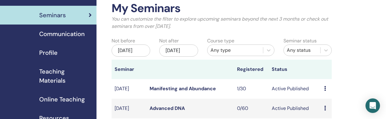
scroll to position [32, 0]
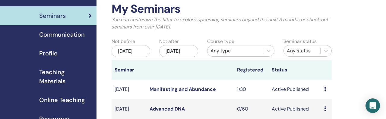
click at [169, 86] on link "Manifesting and Abundance" at bounding box center [183, 89] width 66 height 6
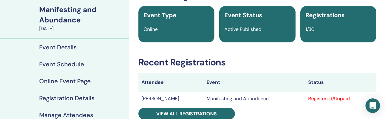
scroll to position [50, 0]
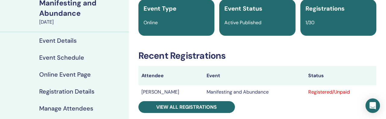
click at [56, 54] on h4 "Event Schedule" at bounding box center [61, 57] width 45 height 7
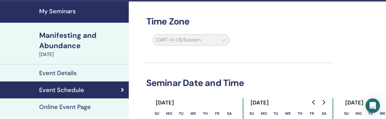
scroll to position [21, 0]
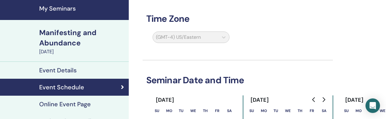
scroll to position [50, 0]
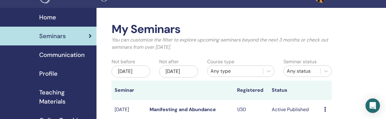
scroll to position [12, 0]
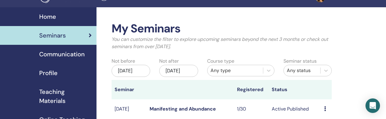
click at [180, 65] on div "Jan/01, 2026" at bounding box center [178, 71] width 39 height 12
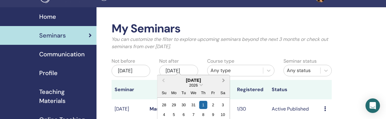
click at [220, 75] on button "Next Month" at bounding box center [225, 80] width 10 height 10
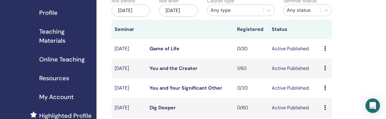
scroll to position [73, 0]
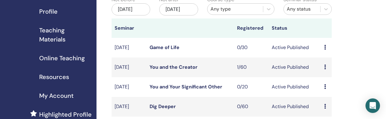
click at [156, 83] on link "You and Your Significant Other" at bounding box center [186, 86] width 73 height 6
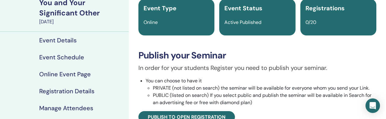
scroll to position [45, 0]
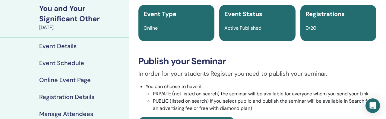
click at [54, 59] on h4 "Event Schedule" at bounding box center [61, 62] width 45 height 7
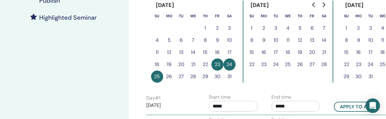
scroll to position [176, 0]
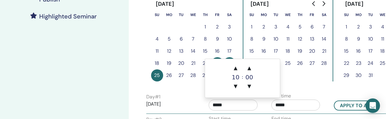
click at [219, 99] on input "*****" at bounding box center [233, 104] width 49 height 11
click at [236, 80] on span "▼" at bounding box center [236, 86] width 12 height 12
type input "*****"
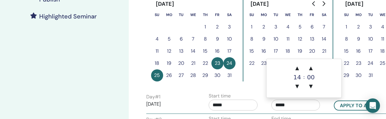
click at [282, 99] on input "*****" at bounding box center [296, 104] width 49 height 11
click at [298, 80] on span "▼" at bounding box center [297, 86] width 12 height 12
type input "*****"
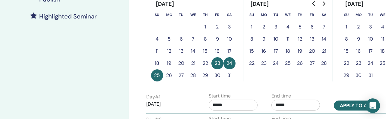
click at [347, 100] on button "Apply to all" at bounding box center [356, 105] width 45 height 10
type input "*****"
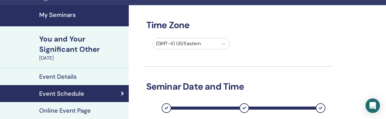
scroll to position [14, 0]
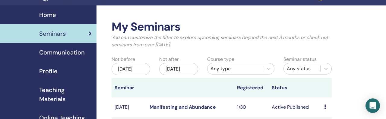
scroll to position [12, 0]
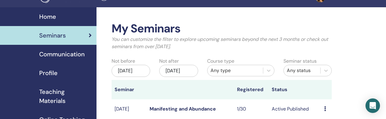
click at [174, 65] on div "Jan/01, 2026" at bounding box center [178, 71] width 39 height 12
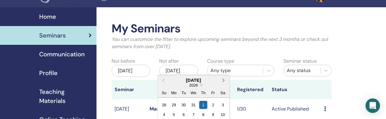
click at [220, 75] on button "Next Month" at bounding box center [225, 80] width 10 height 10
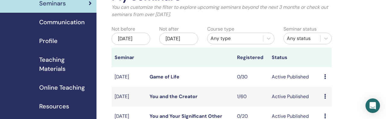
scroll to position [45, 0]
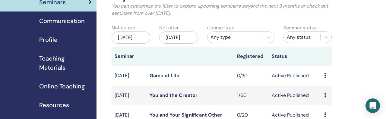
click at [156, 72] on link "Game of Life" at bounding box center [165, 75] width 30 height 6
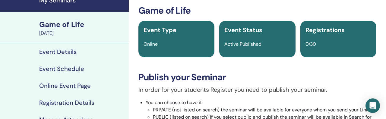
scroll to position [32, 0]
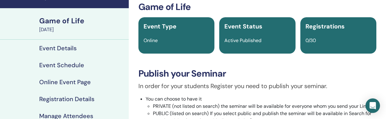
click at [55, 44] on h4 "Event Details" at bounding box center [57, 47] width 37 height 7
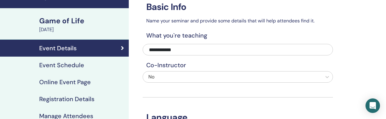
click at [59, 61] on h4 "Event Schedule" at bounding box center [61, 64] width 45 height 7
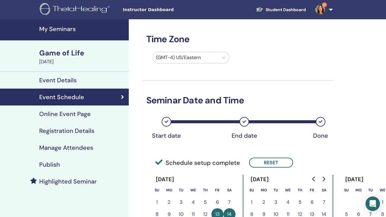
click at [51, 28] on h4 "My Seminars" at bounding box center [82, 28] width 86 height 7
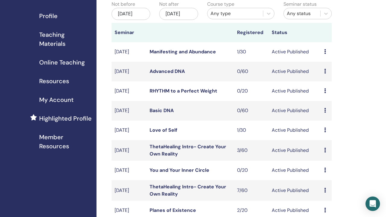
scroll to position [68, 0]
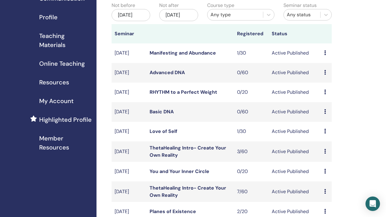
click at [178, 89] on link "RHYTHM to a Perfect Weight" at bounding box center [184, 92] width 68 height 6
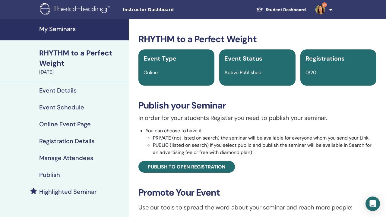
scroll to position [12, 0]
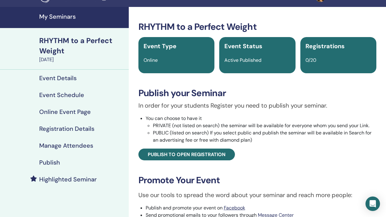
drag, startPoint x: 222, startPoint y: 178, endPoint x: 132, endPoint y: 178, distance: 89.3
click at [132, 178] on div "RHYTHM to a Perfect Weight Event Type Online Event Status Active Published Regi…" at bounding box center [257, 152] width 250 height 263
copy link "https://www.thetahealing.com/seminar-378989-details.html"
click at [51, 91] on h4 "Event Schedule" at bounding box center [61, 94] width 45 height 7
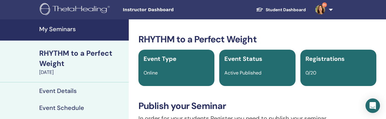
scroll to position [12, 0]
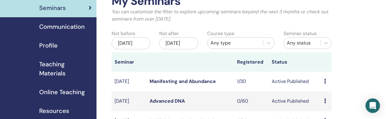
scroll to position [43, 0]
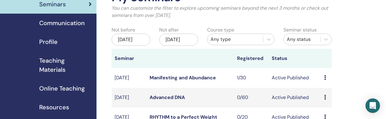
click at [160, 113] on link "RHYTHM to a Perfect Weight" at bounding box center [184, 116] width 68 height 6
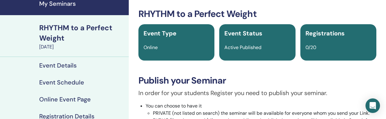
scroll to position [11, 0]
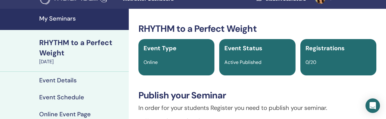
click at [60, 93] on h4 "Event Schedule" at bounding box center [61, 96] width 45 height 7
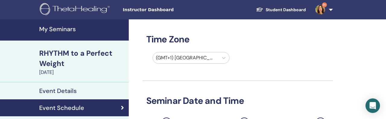
scroll to position [11, 0]
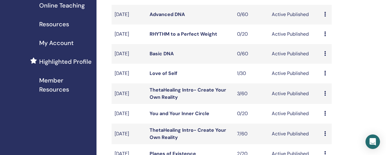
scroll to position [128, 0]
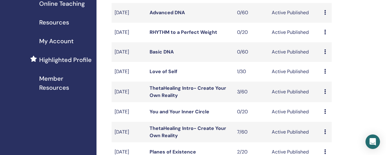
click at [182, 108] on link "You and Your Inner Circle" at bounding box center [180, 111] width 60 height 6
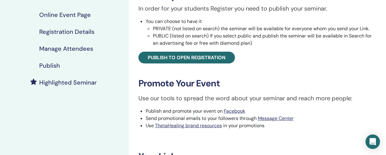
scroll to position [108, 0]
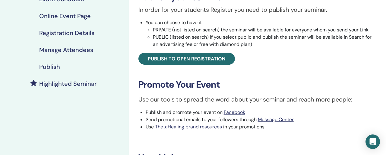
drag, startPoint x: 231, startPoint y: 82, endPoint x: 133, endPoint y: 81, distance: 98.1
click at [133, 81] on div "You and Your Inner Circle Event Type Online Event Status Active Published Regis…" at bounding box center [257, 56] width 250 height 263
copy link "[URL][DOMAIN_NAME]"
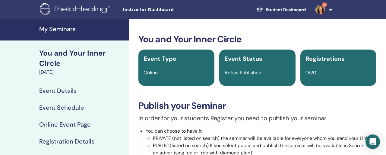
scroll to position [0, 0]
click at [60, 104] on h4 "Event Schedule" at bounding box center [61, 107] width 45 height 7
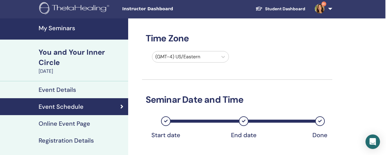
scroll to position [0, 1]
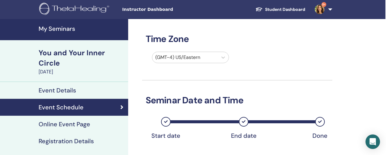
click at [64, 87] on div "Event Details" at bounding box center [63, 90] width 119 height 7
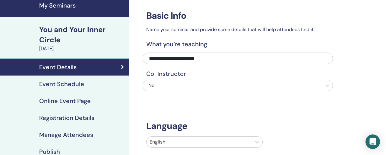
scroll to position [18, 0]
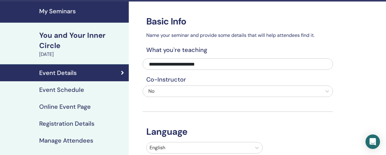
click at [76, 30] on div "You and Your Inner Circle" at bounding box center [82, 40] width 86 height 21
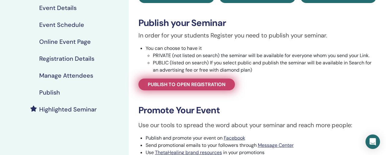
scroll to position [87, 0]
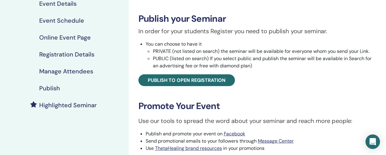
drag, startPoint x: 223, startPoint y: 102, endPoint x: 132, endPoint y: 102, distance: 90.5
click at [132, 102] on div "You and Your Inner Circle Event Type Online Event Status Active Published Regis…" at bounding box center [257, 78] width 250 height 263
copy link "[URL][DOMAIN_NAME]"
